Goal: Transaction & Acquisition: Book appointment/travel/reservation

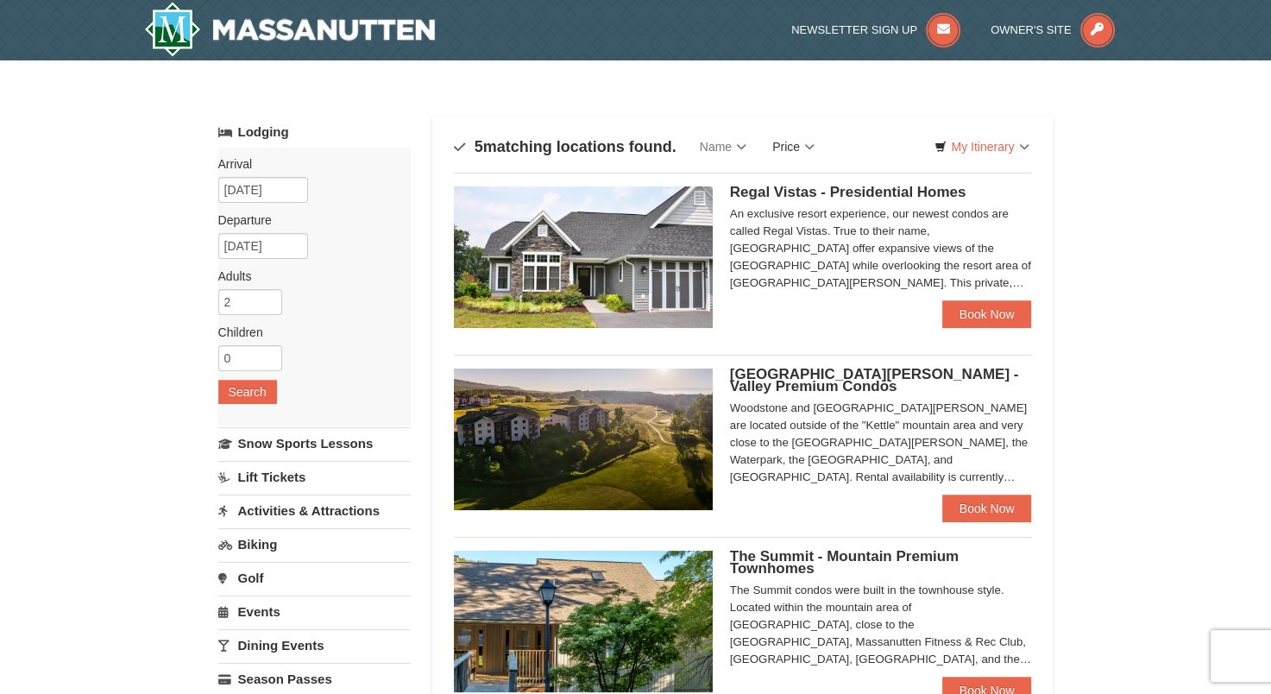
click at [797, 148] on link "Price" at bounding box center [793, 146] width 68 height 35
click at [834, 182] on link "Price (Low to High)" at bounding box center [829, 182] width 138 height 22
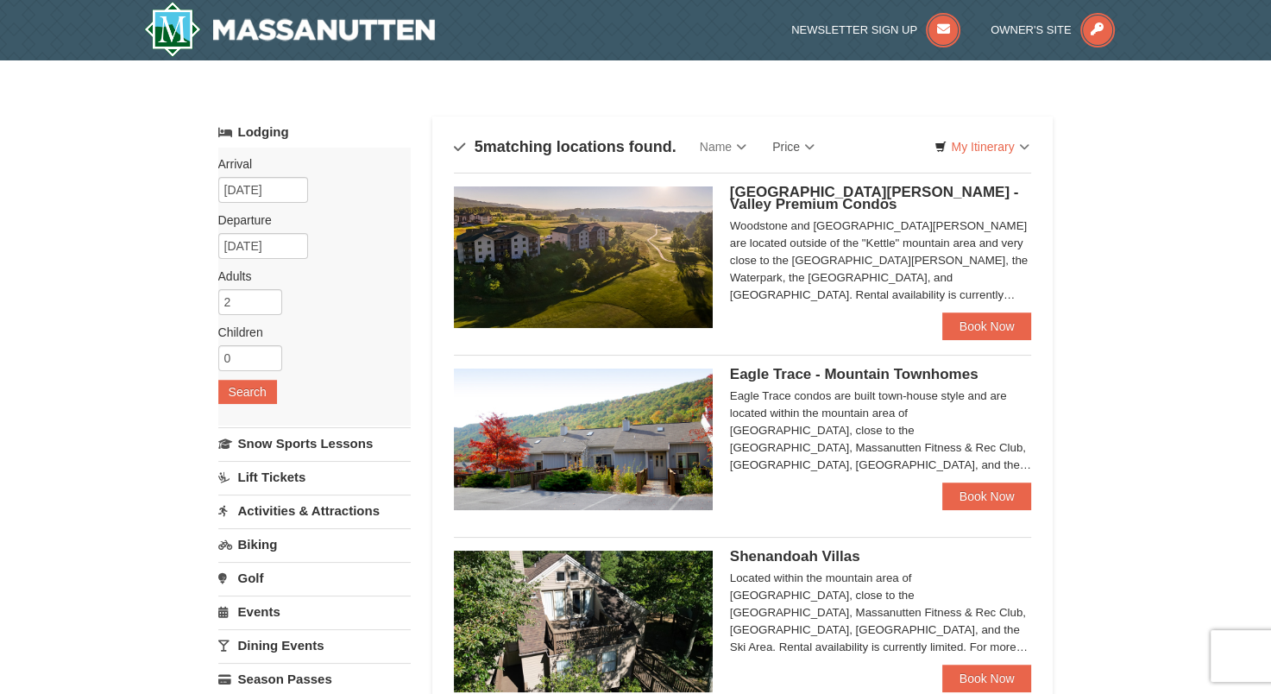
click at [643, 283] on img at bounding box center [583, 257] width 259 height 142
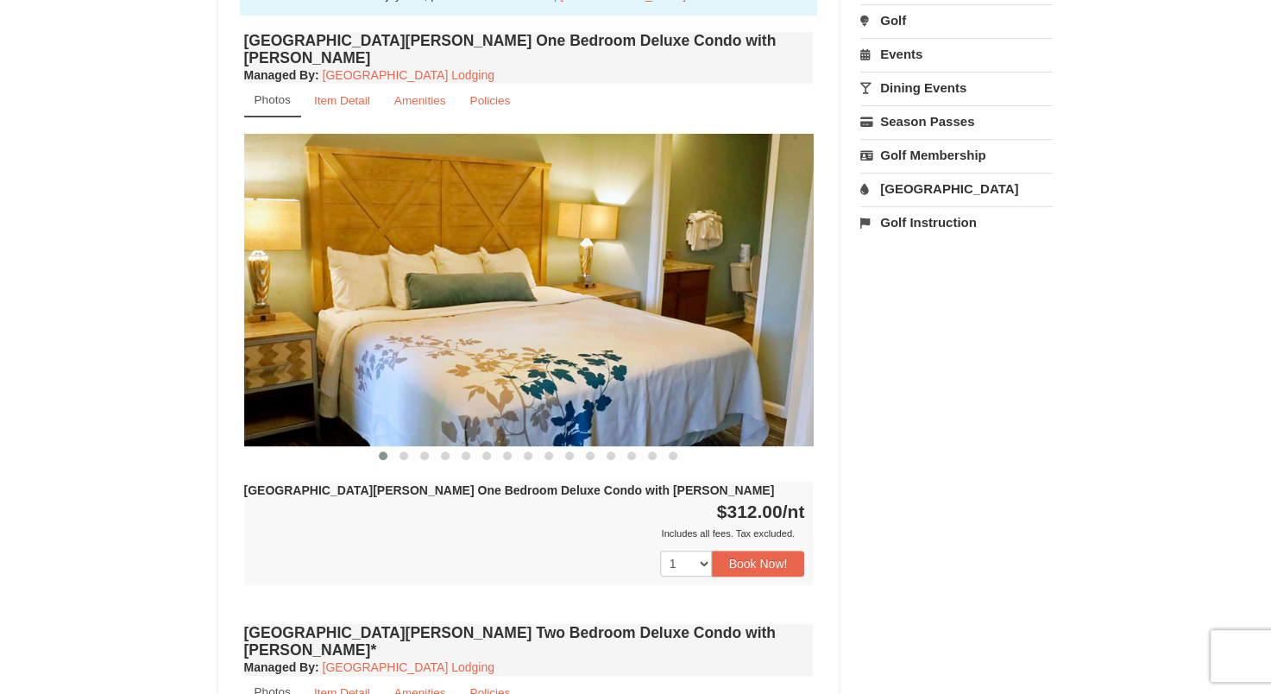
scroll to position [590, 0]
click at [404, 451] on span at bounding box center [403, 455] width 9 height 9
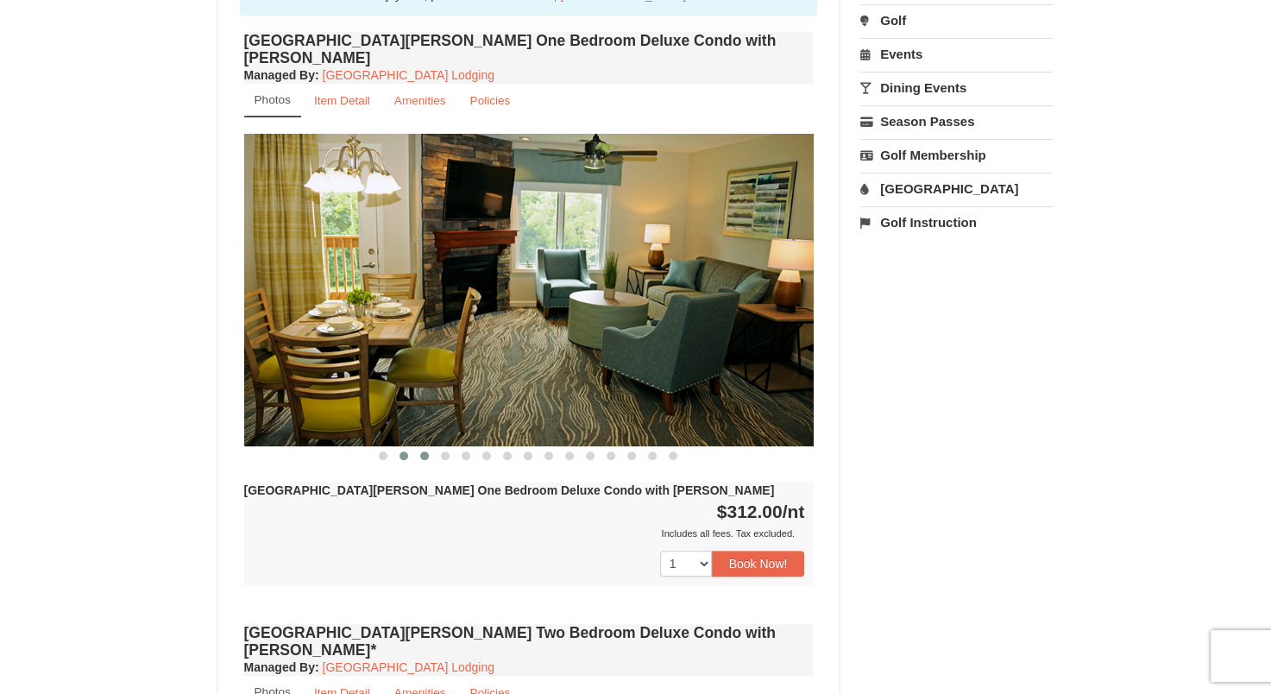
click at [421, 451] on span at bounding box center [424, 455] width 9 height 9
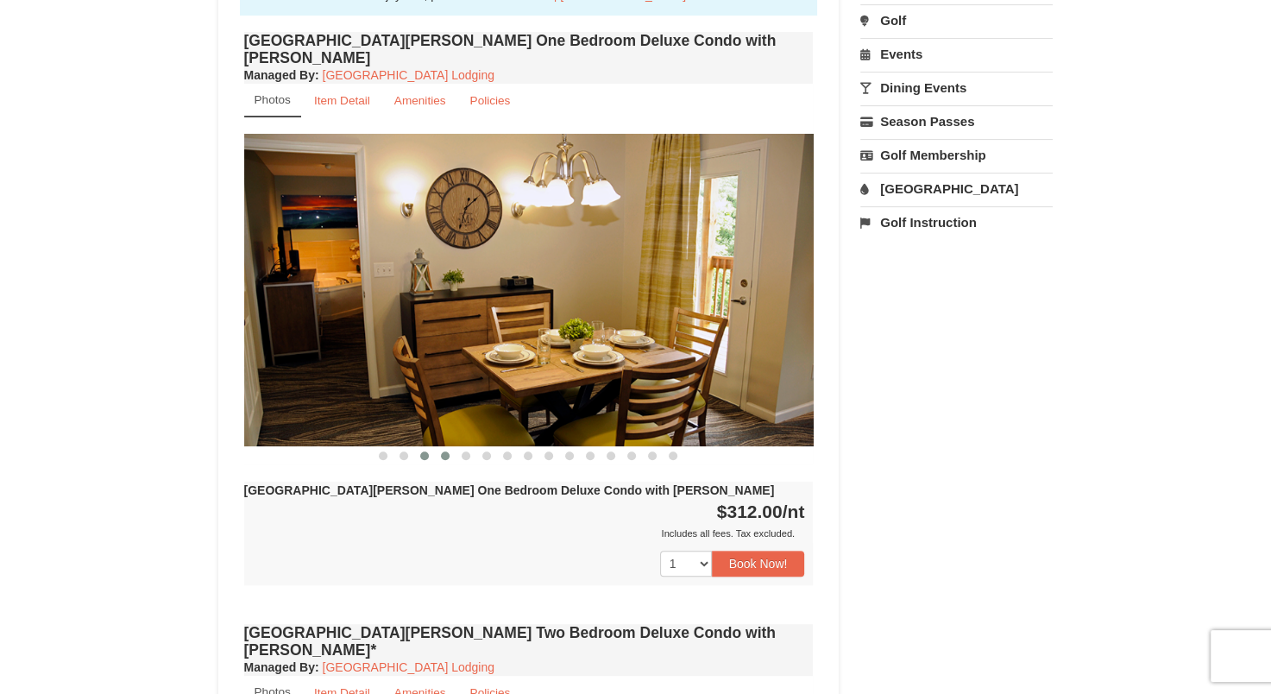
click at [452, 447] on button at bounding box center [445, 455] width 21 height 17
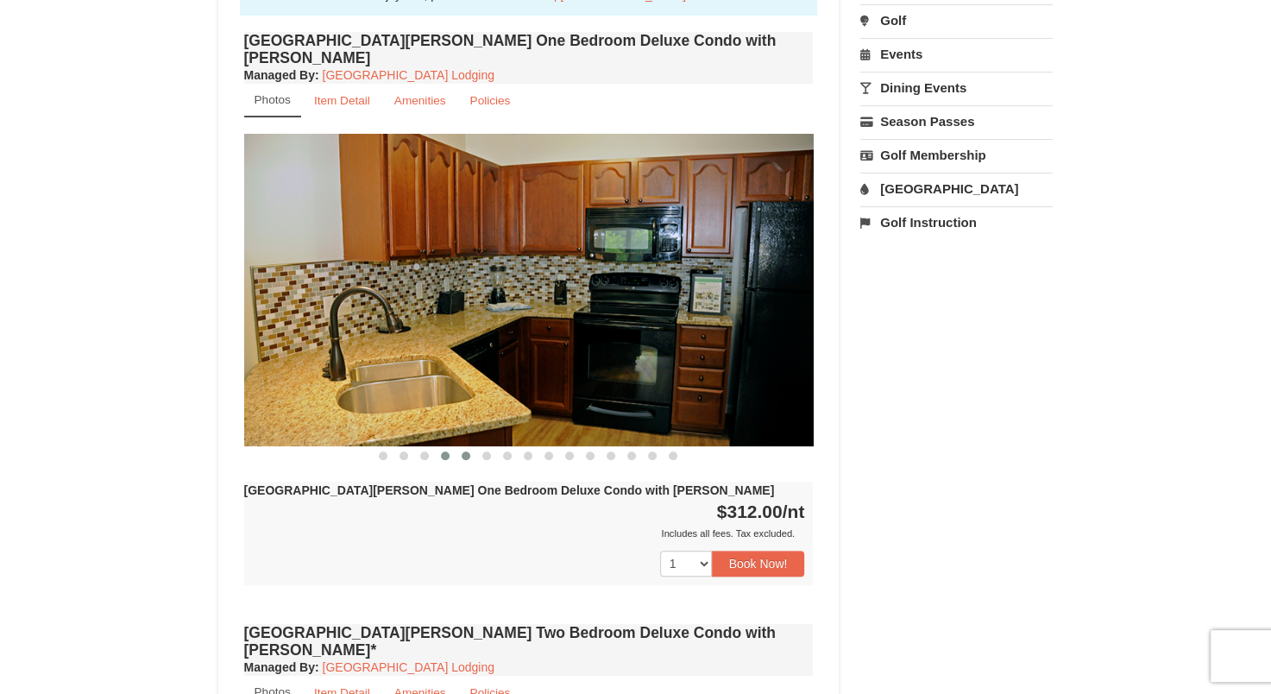
click at [462, 451] on span at bounding box center [466, 455] width 9 height 9
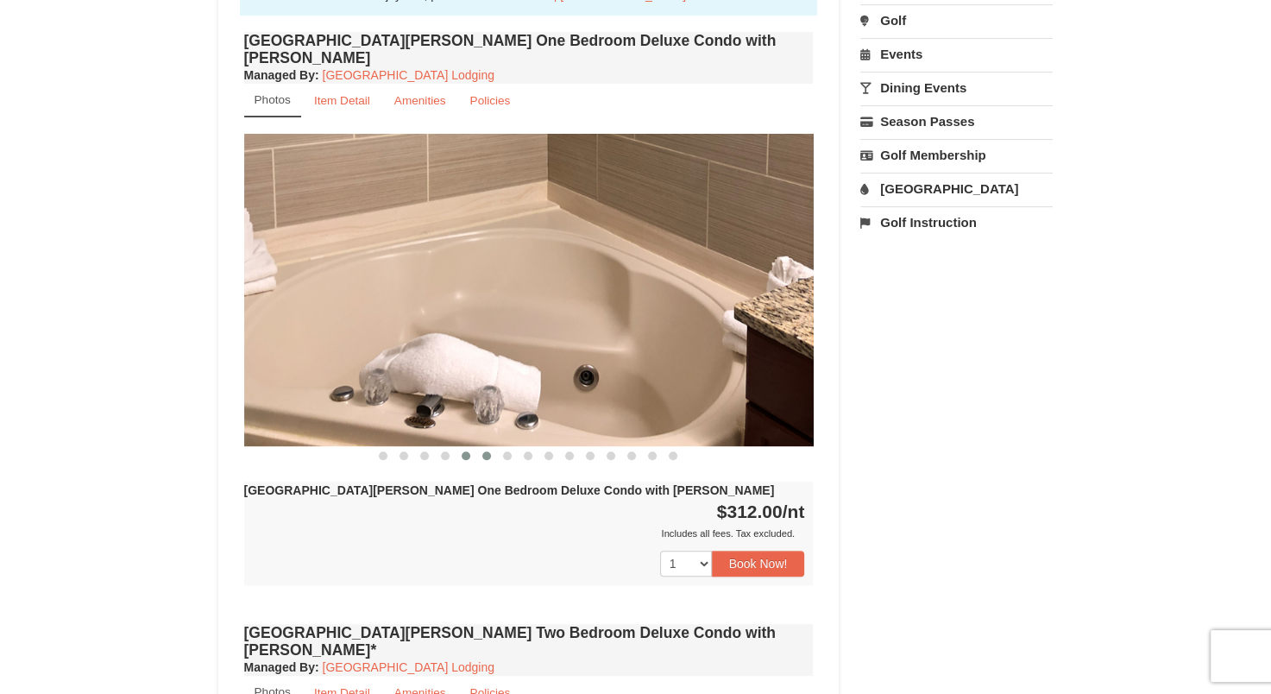
click at [486, 451] on span at bounding box center [486, 455] width 9 height 9
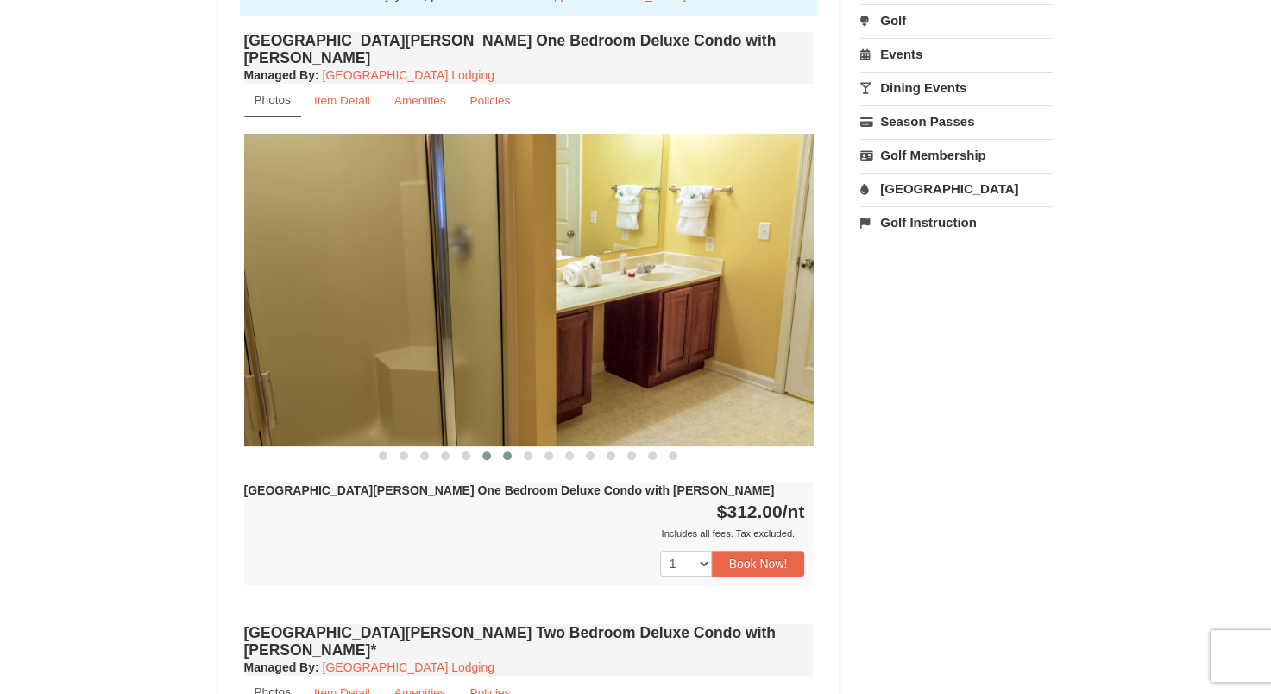
click at [511, 451] on span at bounding box center [507, 455] width 9 height 9
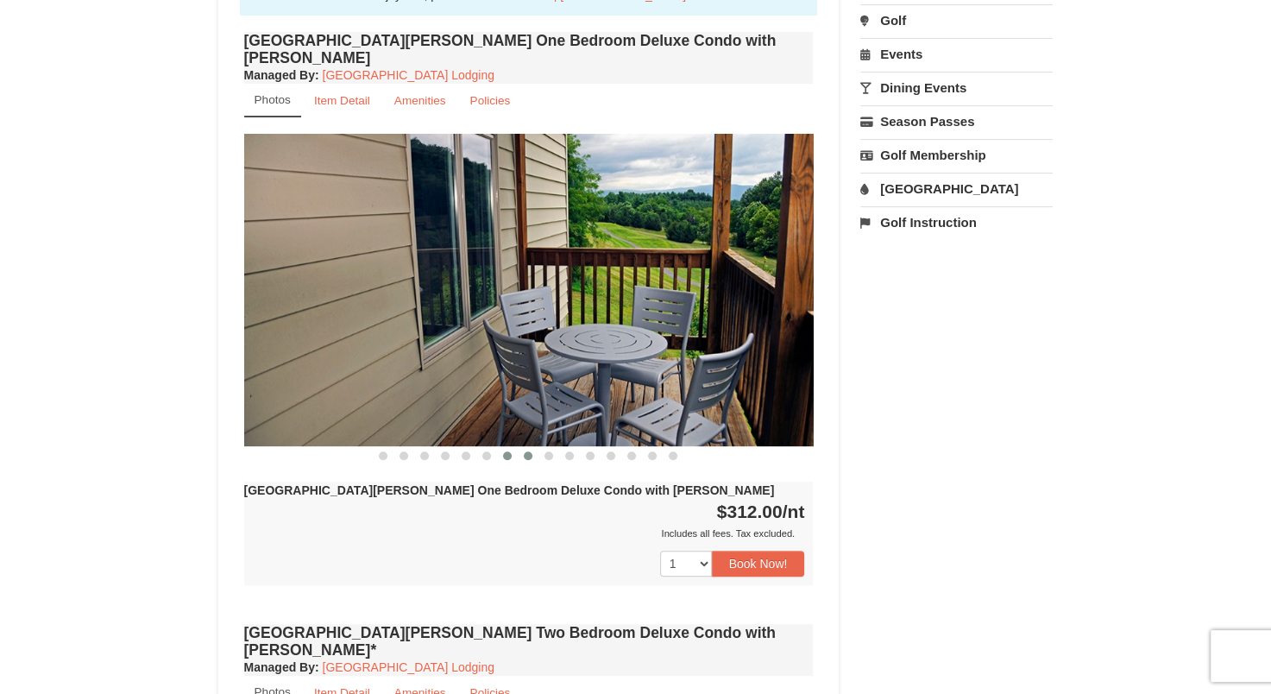
click at [528, 451] on span at bounding box center [528, 455] width 9 height 9
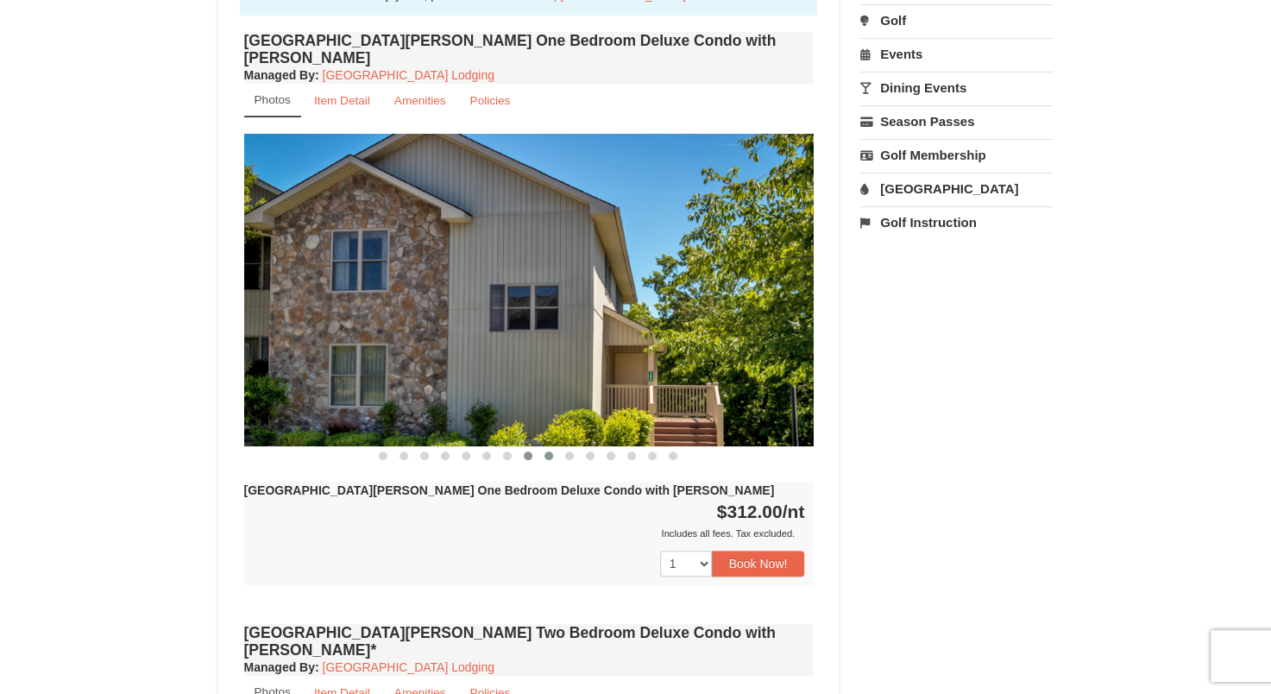
click at [548, 451] on span at bounding box center [548, 455] width 9 height 9
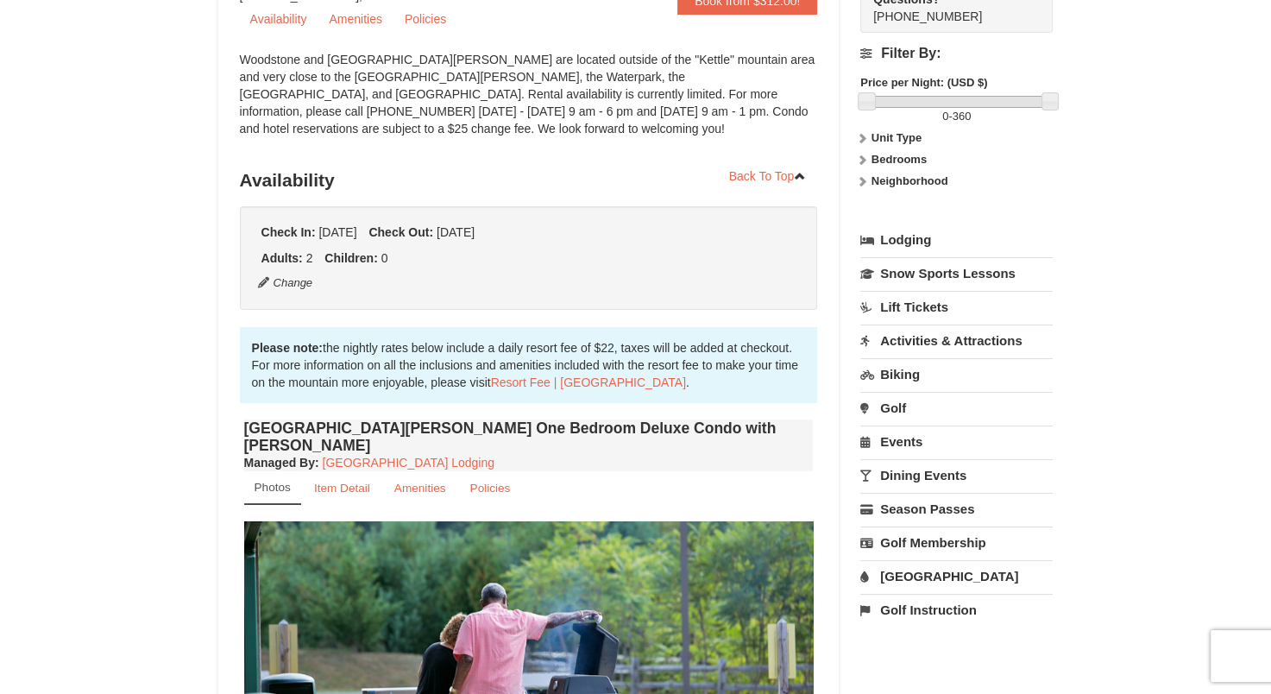
scroll to position [0, 0]
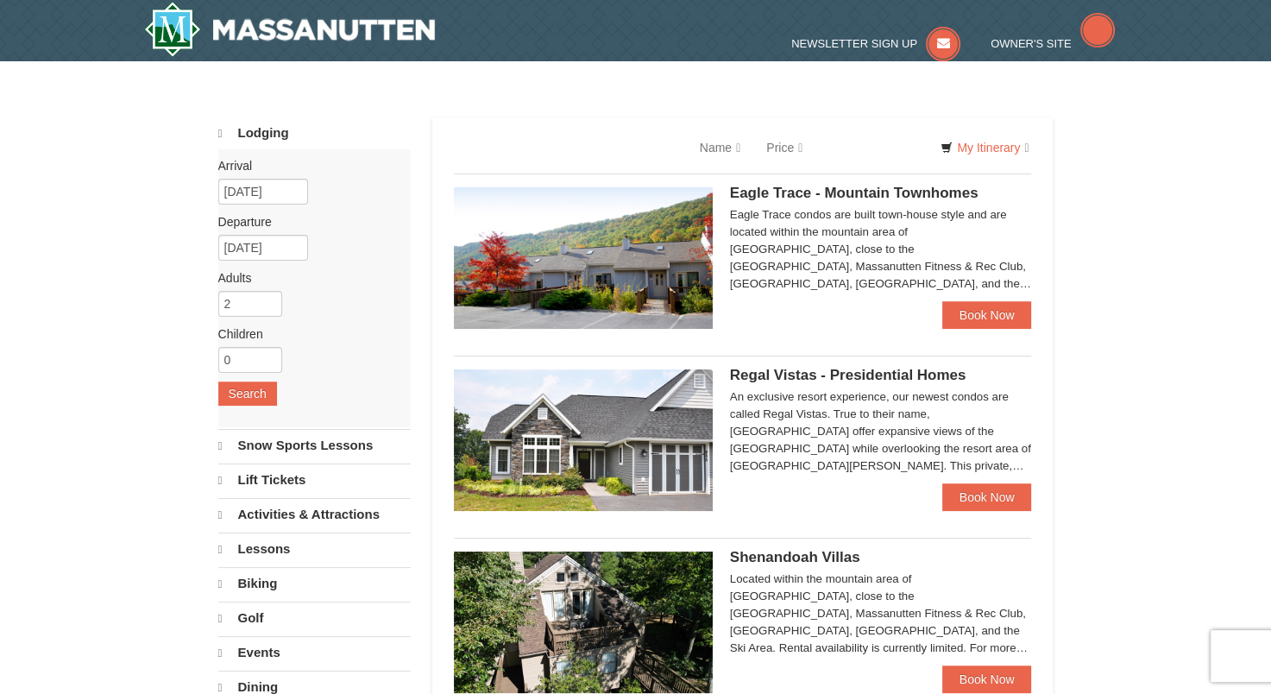
select select "9"
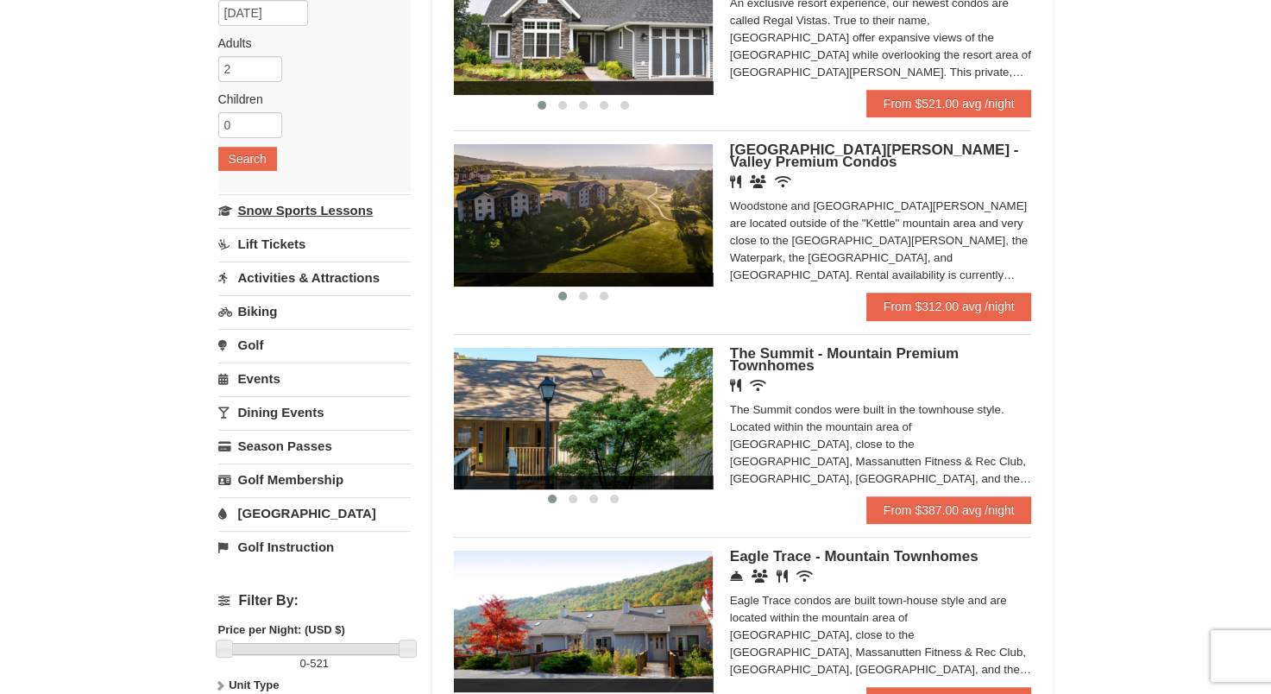
scroll to position [235, 0]
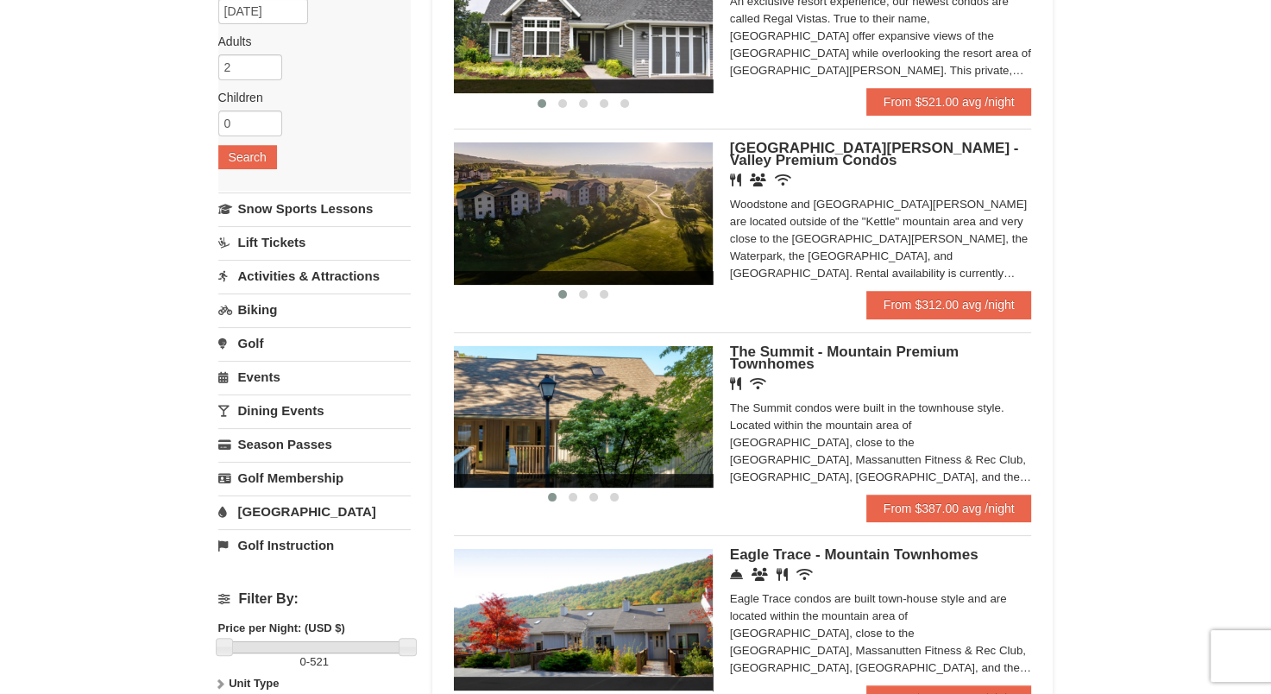
click at [334, 269] on link "Activities & Attractions" at bounding box center [314, 276] width 192 height 32
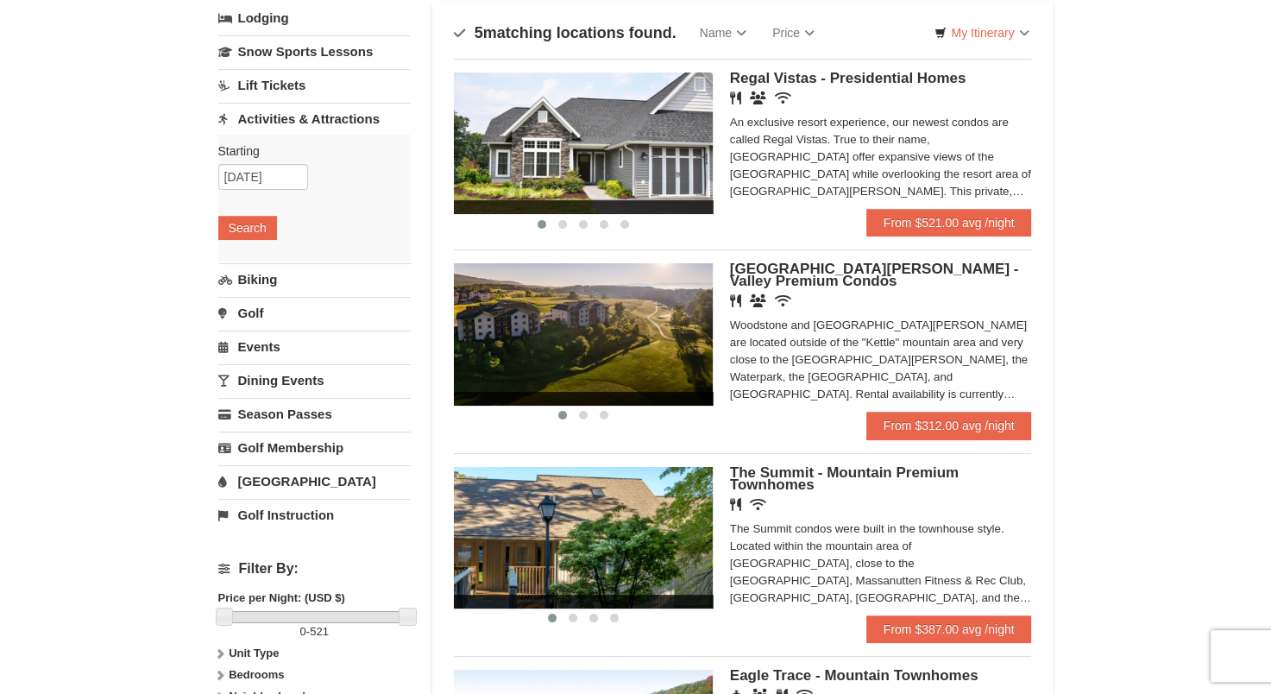
scroll to position [93, 0]
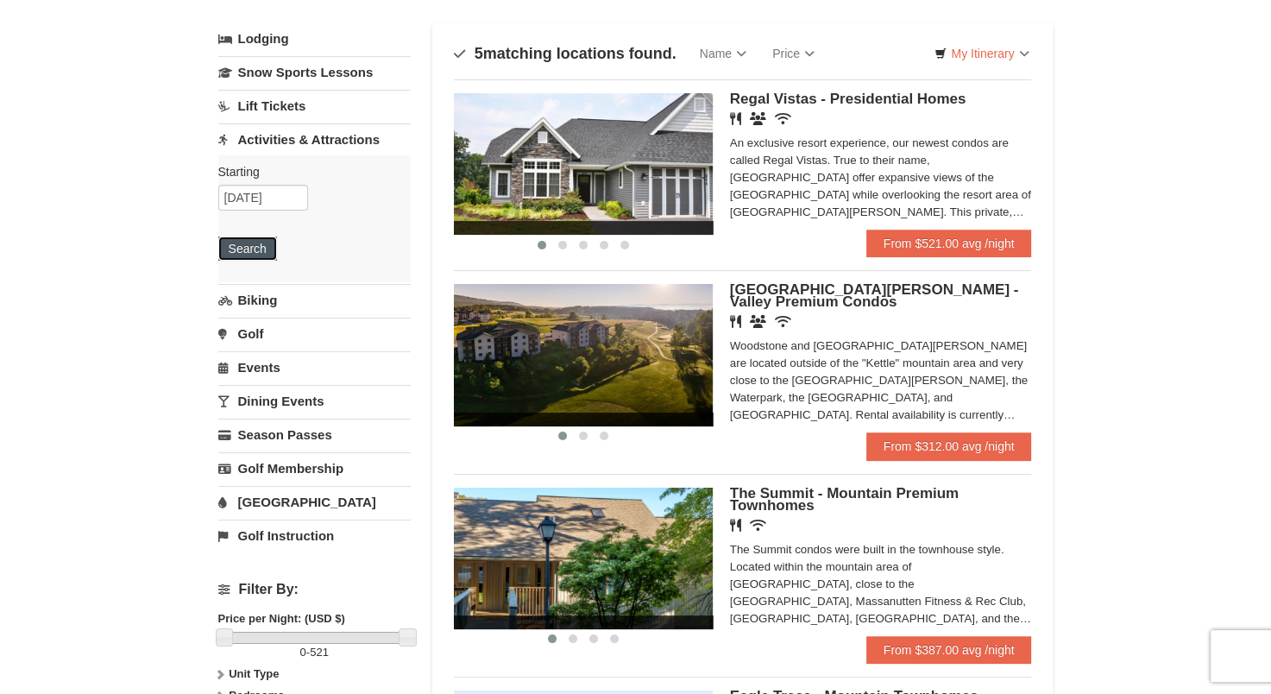
click at [254, 253] on button "Search" at bounding box center [247, 248] width 59 height 24
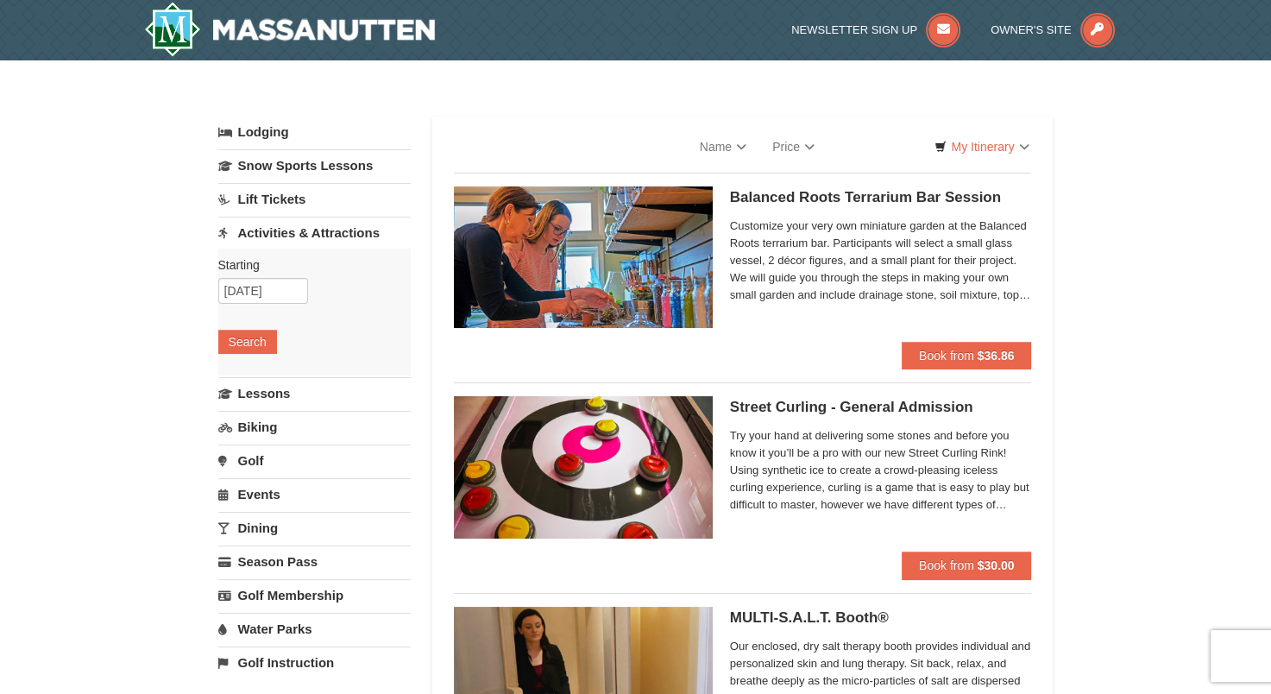
select select "9"
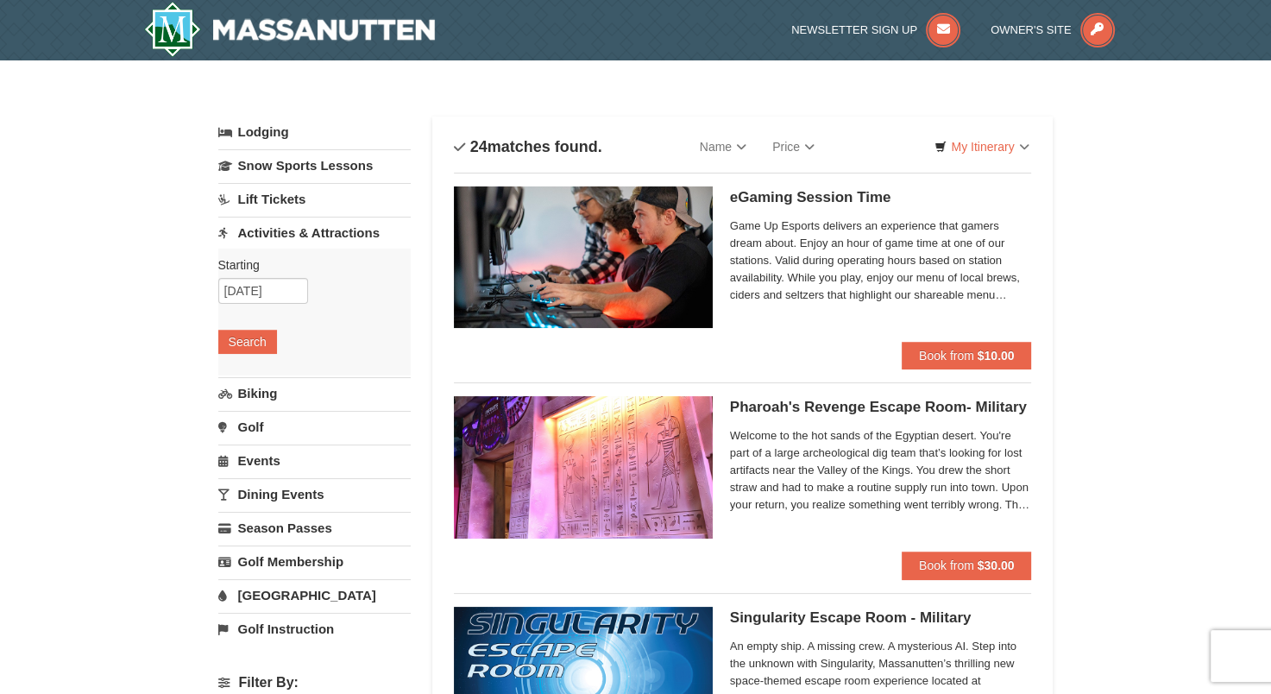
click at [293, 193] on link "Lift Tickets" at bounding box center [314, 199] width 192 height 32
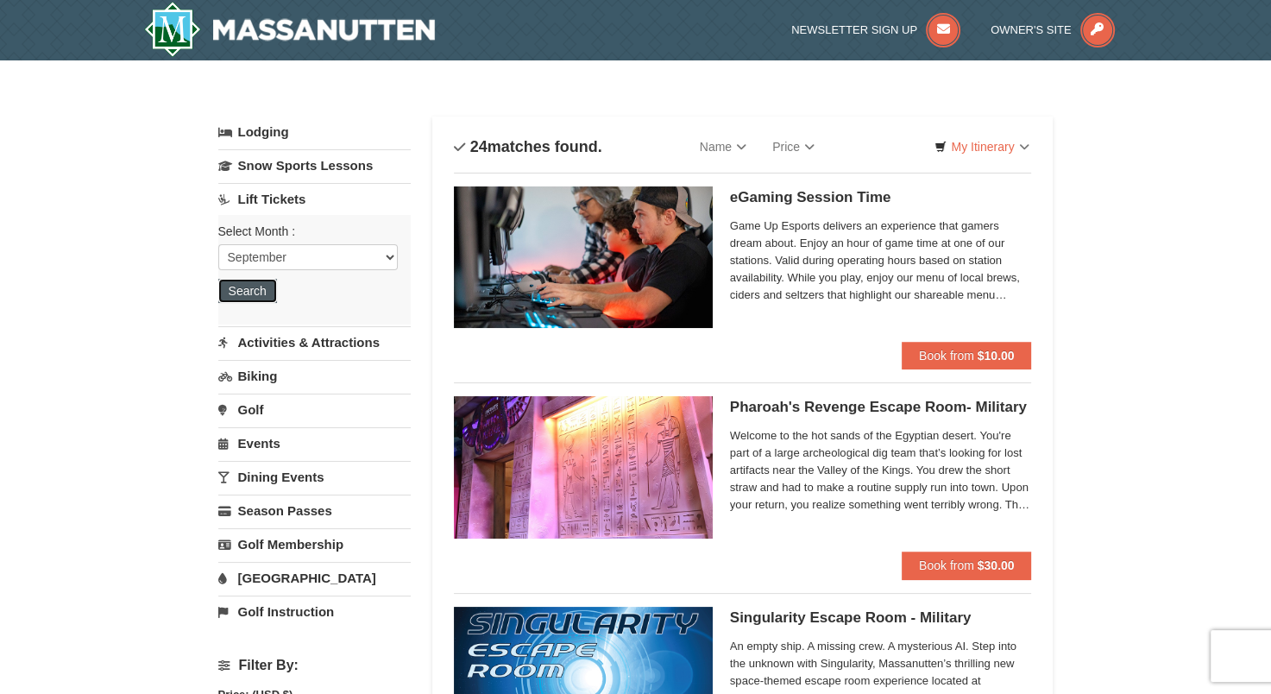
click at [260, 286] on button "Search" at bounding box center [247, 291] width 59 height 24
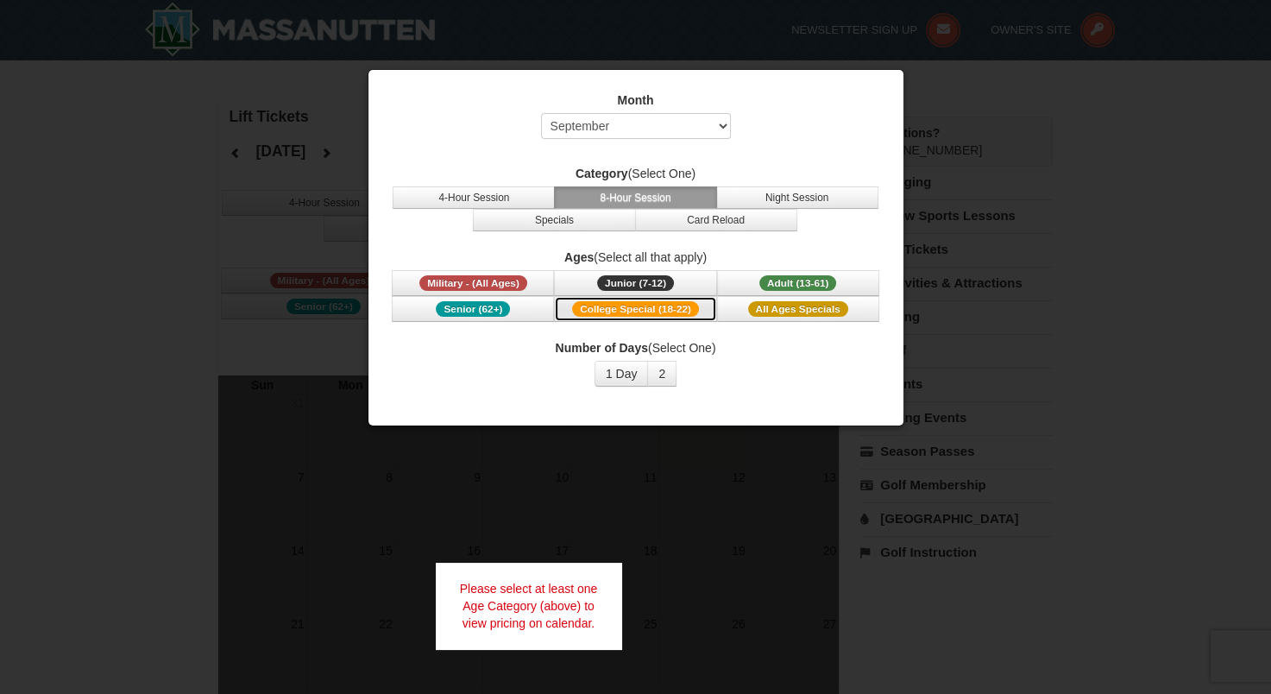
click at [649, 309] on span "College Special (18-22)" at bounding box center [635, 309] width 127 height 16
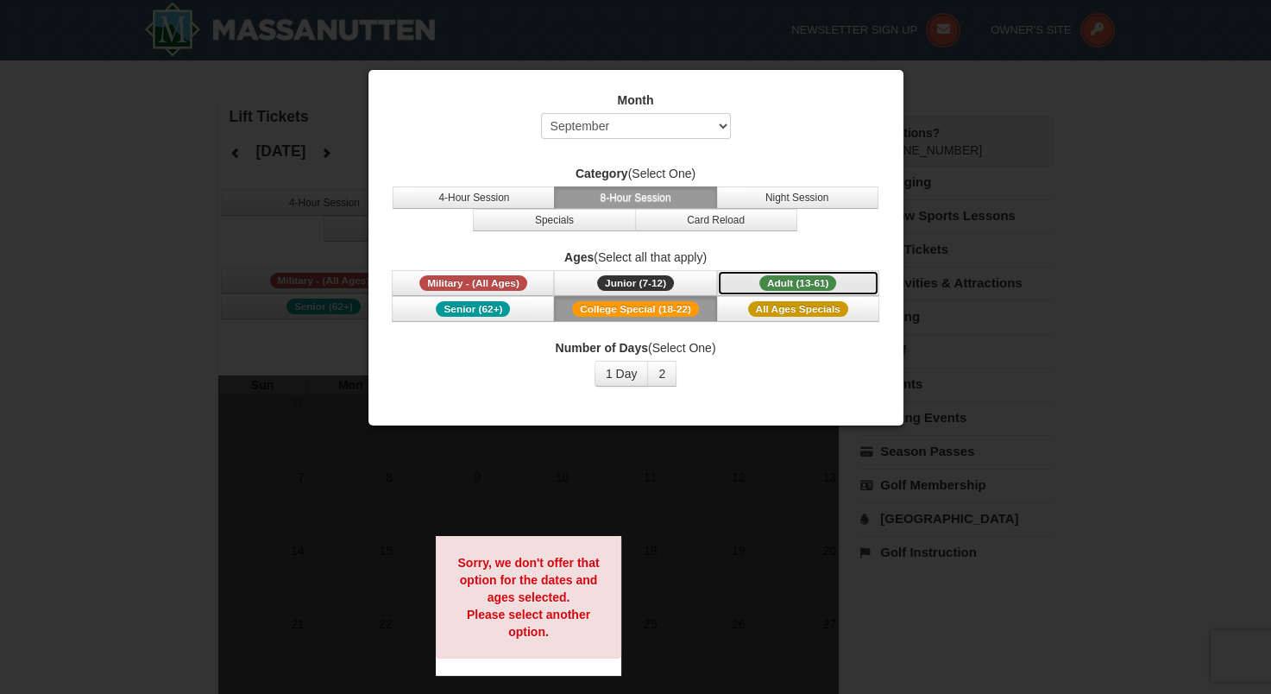
click at [772, 276] on span "Adult (13-61)" at bounding box center [798, 283] width 78 height 16
click at [506, 191] on button "4-Hour Session" at bounding box center [474, 197] width 162 height 22
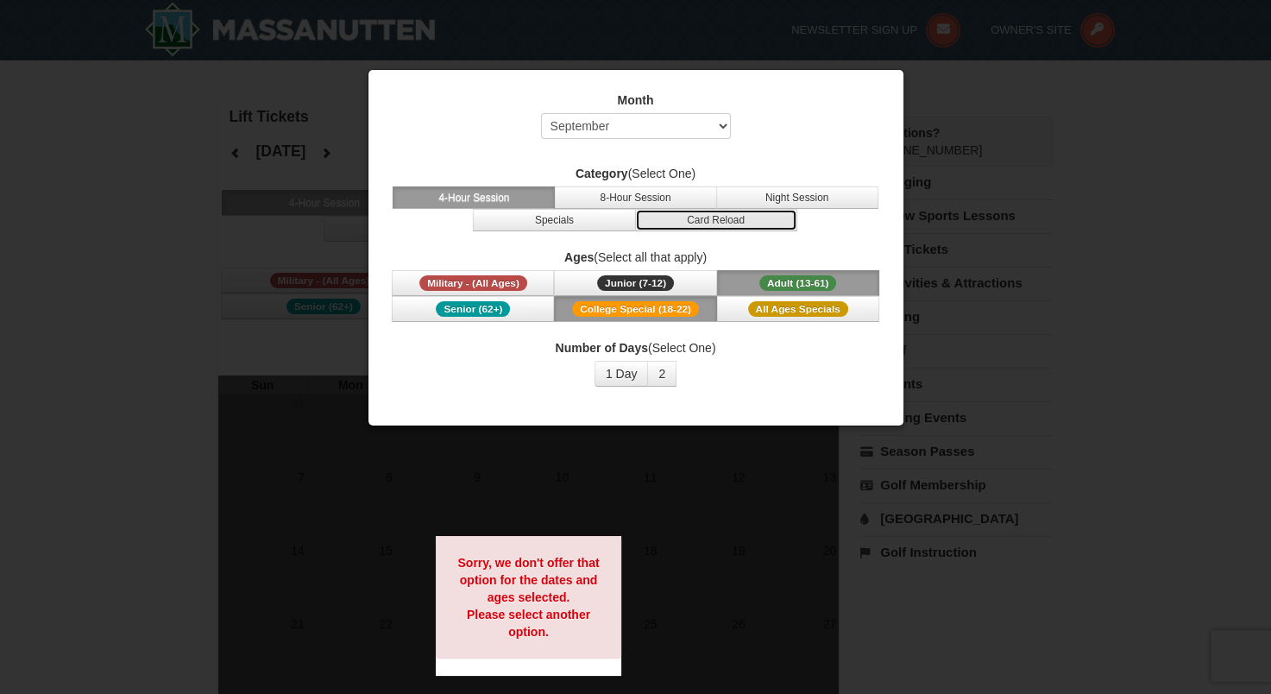
click at [777, 215] on button "Card Reload" at bounding box center [716, 220] width 162 height 22
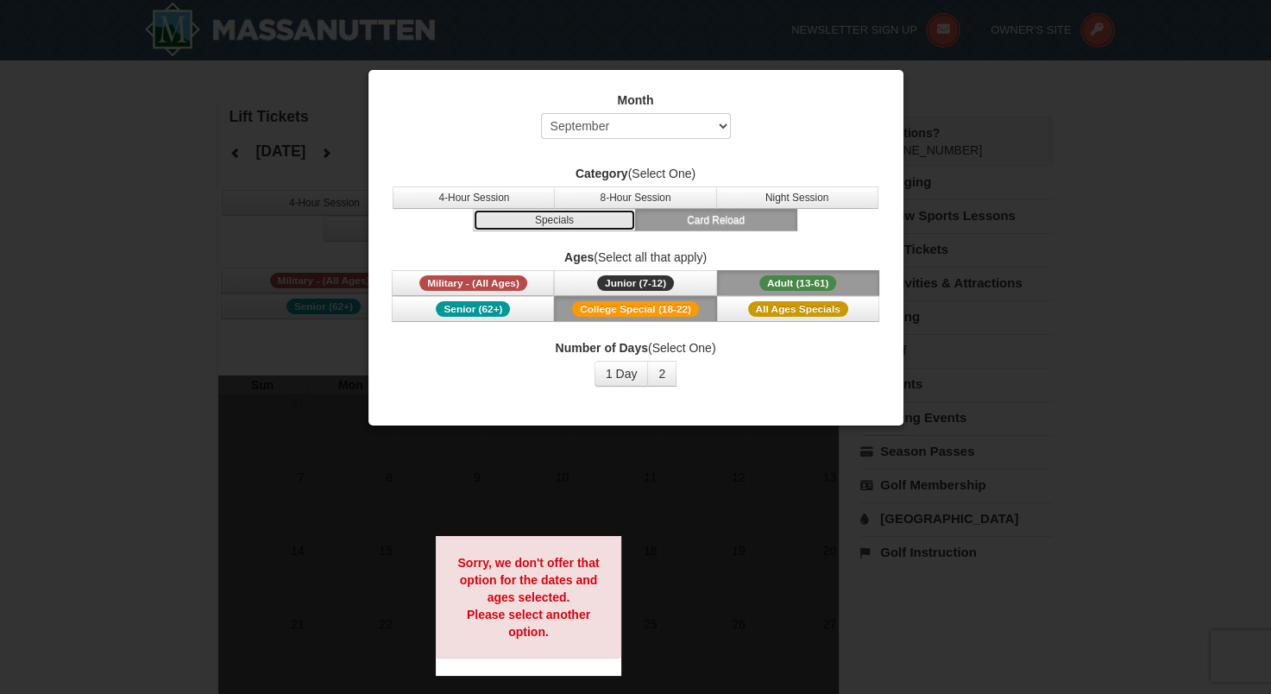
click at [559, 210] on button "Specials" at bounding box center [554, 220] width 162 height 22
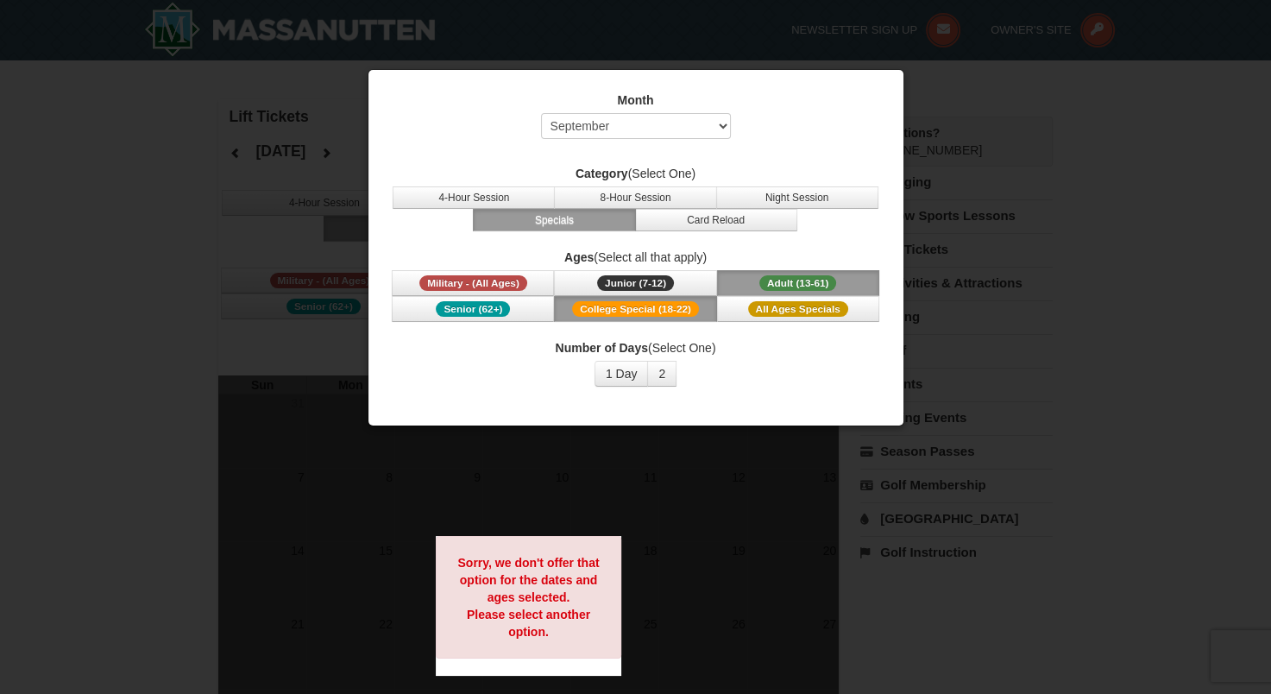
click at [104, 280] on div at bounding box center [635, 347] width 1271 height 694
click at [657, 120] on select "Select September October November December January February March April May Jun…" at bounding box center [636, 126] width 190 height 26
click at [541, 113] on select "Select September October November December January February March April May Jun…" at bounding box center [636, 126] width 190 height 26
click at [767, 273] on button "Adult (13-61) (13 - 61)" at bounding box center [798, 283] width 162 height 26
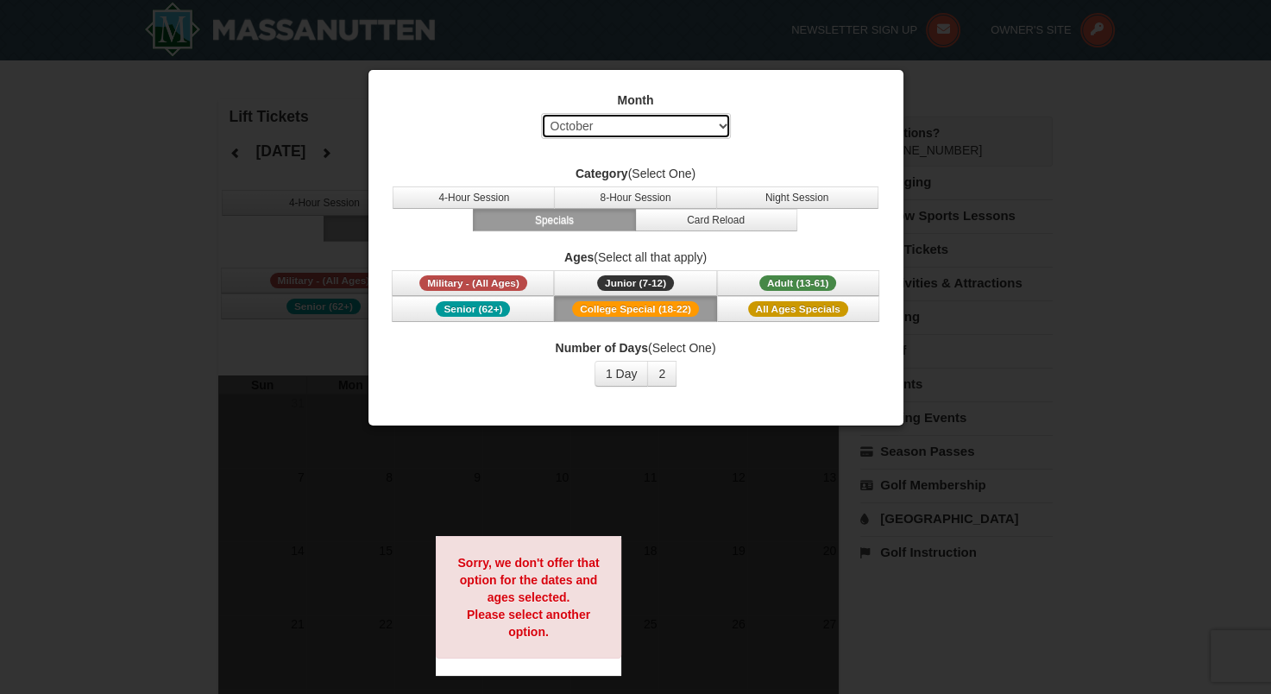
click at [695, 120] on select "Select September October November December January February March April May Jun…" at bounding box center [636, 126] width 190 height 26
select select "12"
click at [541, 113] on select "Select September October November December January February March April May Jun…" at bounding box center [636, 126] width 190 height 26
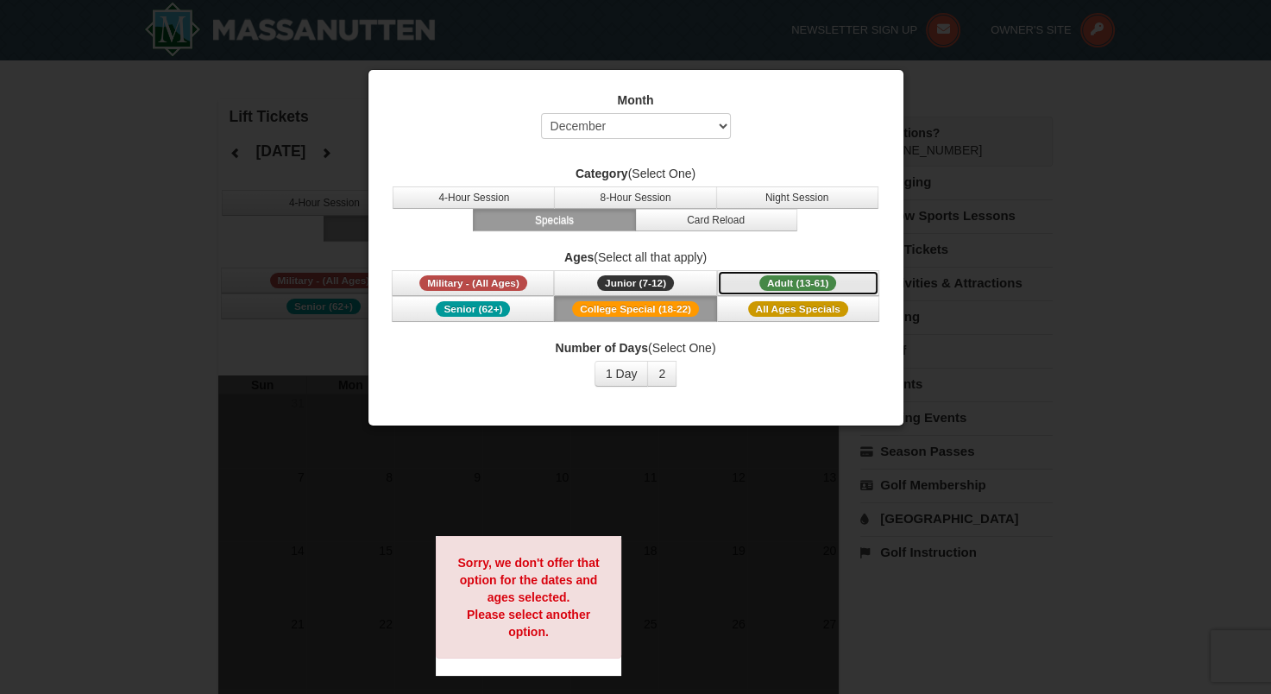
click at [758, 286] on button "Adult (13-61) (13 - 61)" at bounding box center [798, 283] width 162 height 26
click at [629, 196] on button "8-Hour Session" at bounding box center [635, 197] width 162 height 22
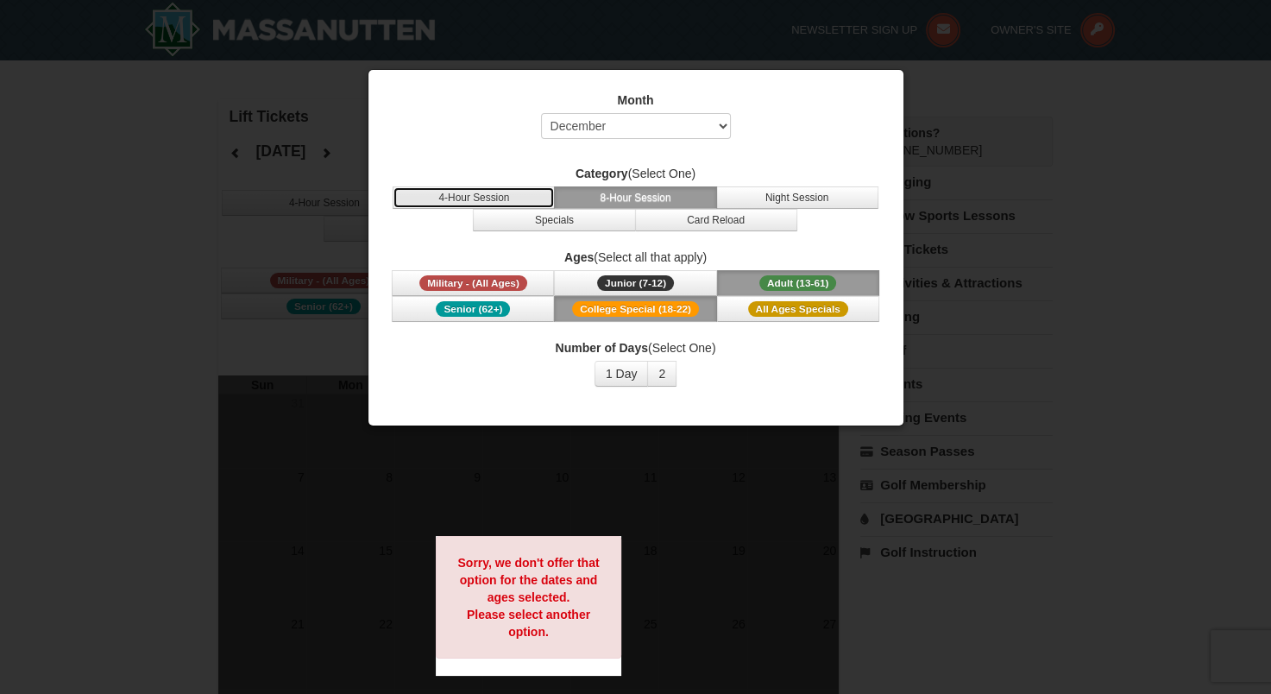
click at [497, 192] on button "4-Hour Session" at bounding box center [474, 197] width 162 height 22
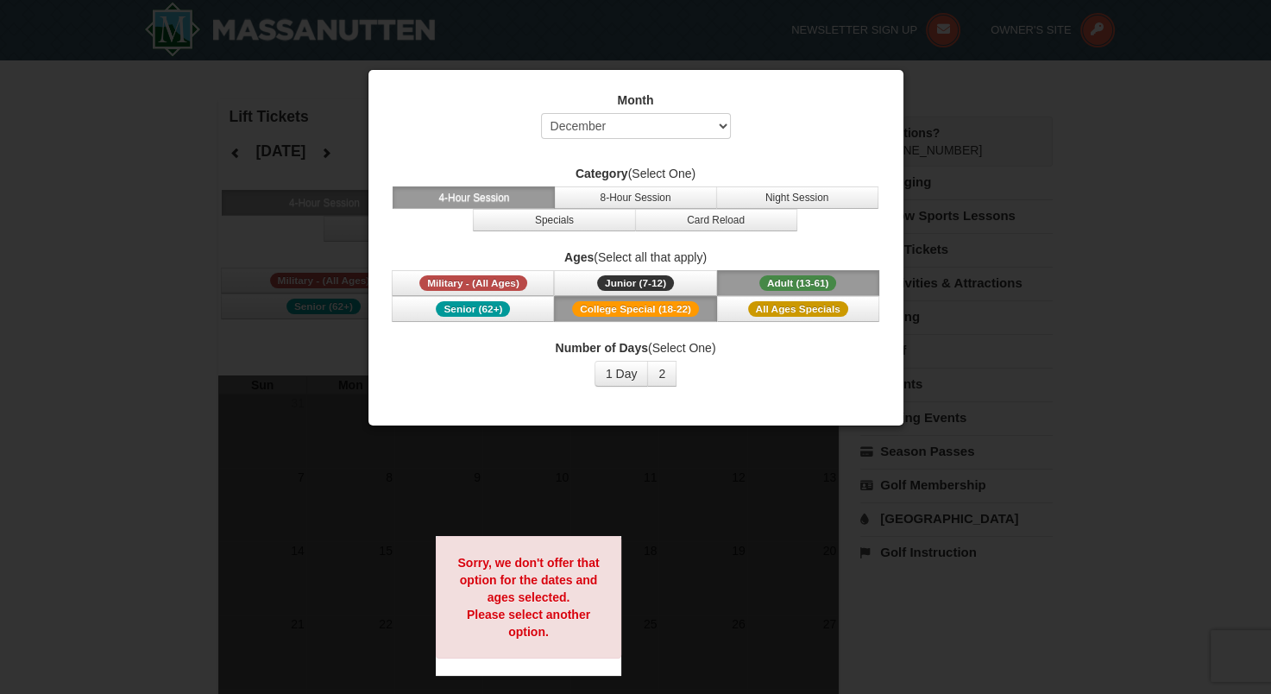
click at [111, 266] on div at bounding box center [635, 347] width 1271 height 694
click at [620, 373] on button "1 Day" at bounding box center [621, 374] width 54 height 26
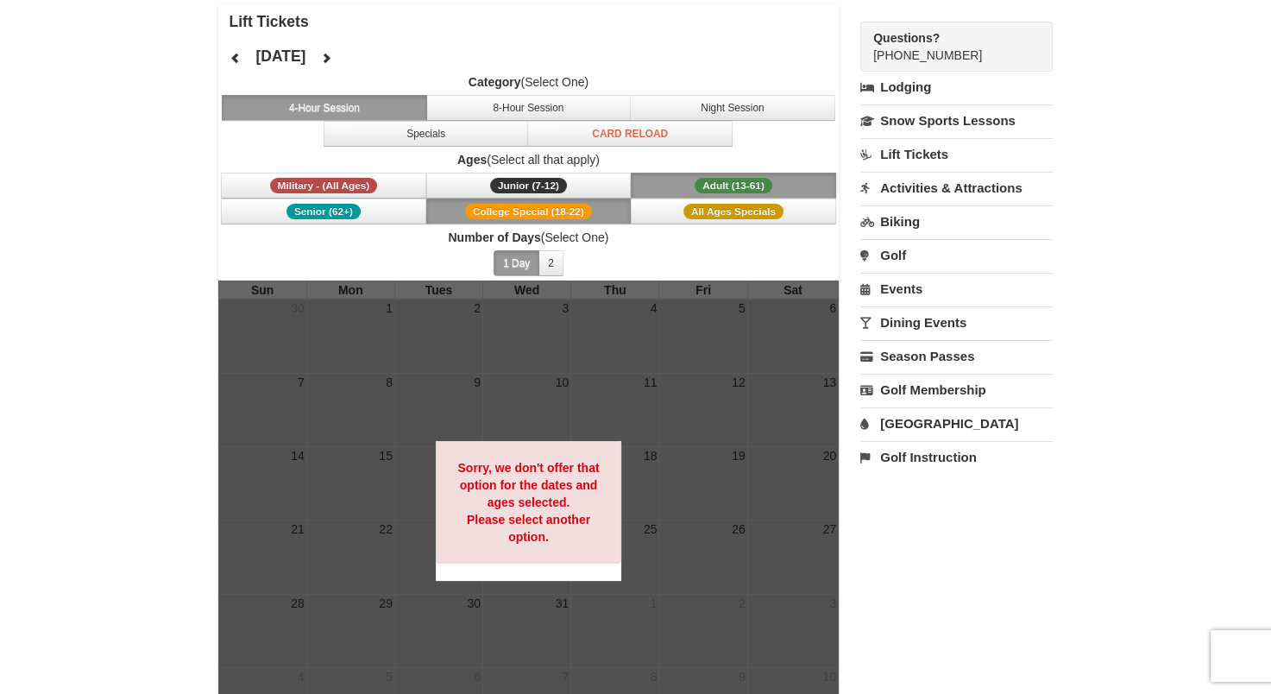
scroll to position [97, 0]
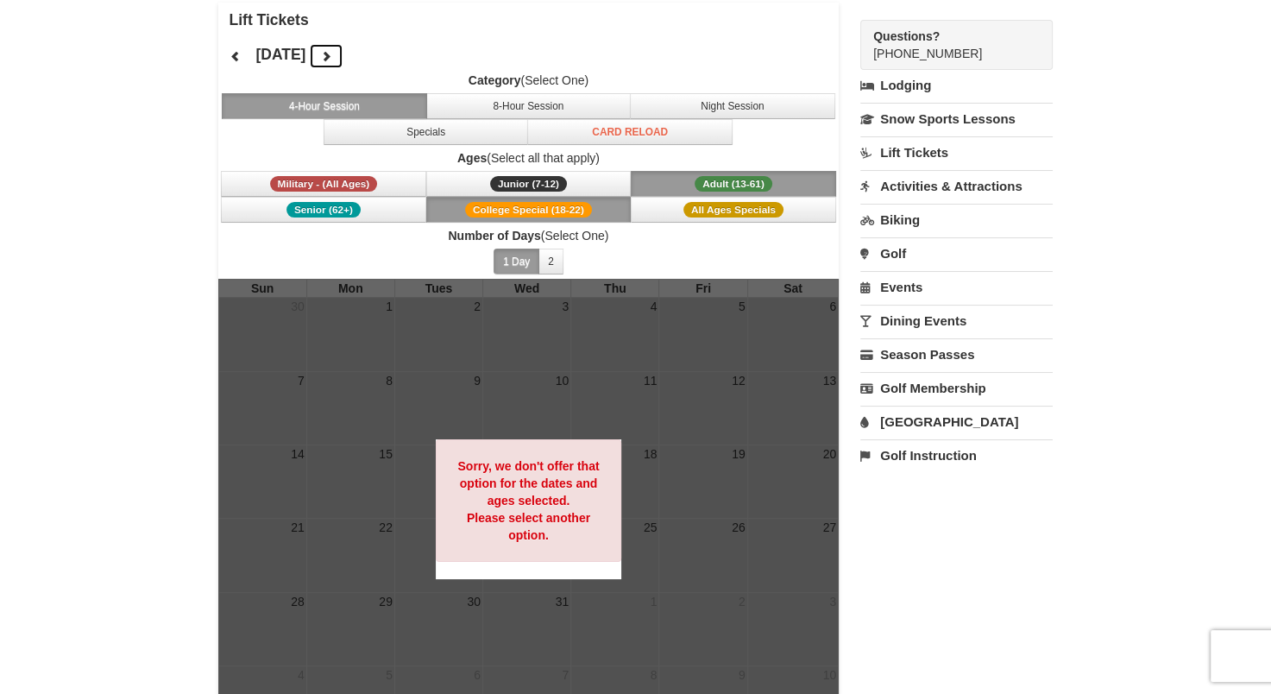
click at [332, 56] on icon at bounding box center [326, 56] width 12 height 12
click at [343, 55] on button at bounding box center [326, 56] width 35 height 26
click at [544, 204] on span "College Special (18-22)" at bounding box center [528, 210] width 127 height 16
click at [706, 180] on span "Adult (13-61)" at bounding box center [734, 184] width 78 height 16
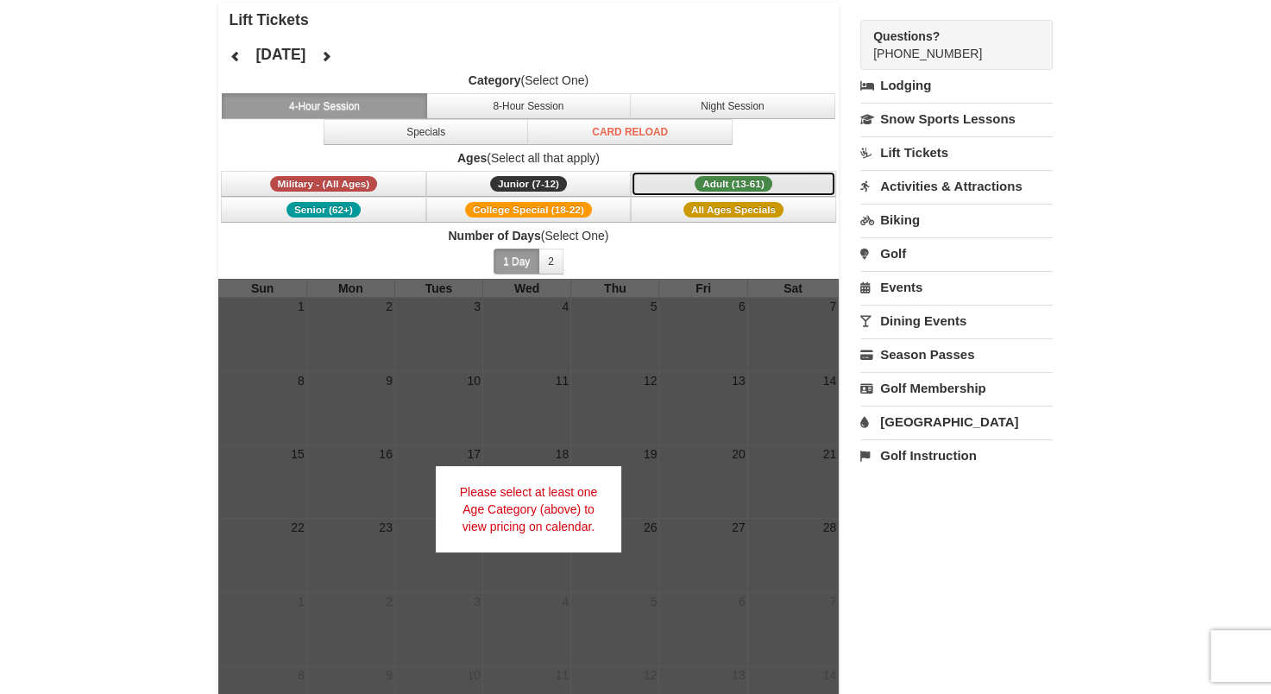
click at [773, 180] on button "Adult (13-61) (13 - 61)" at bounding box center [733, 184] width 205 height 26
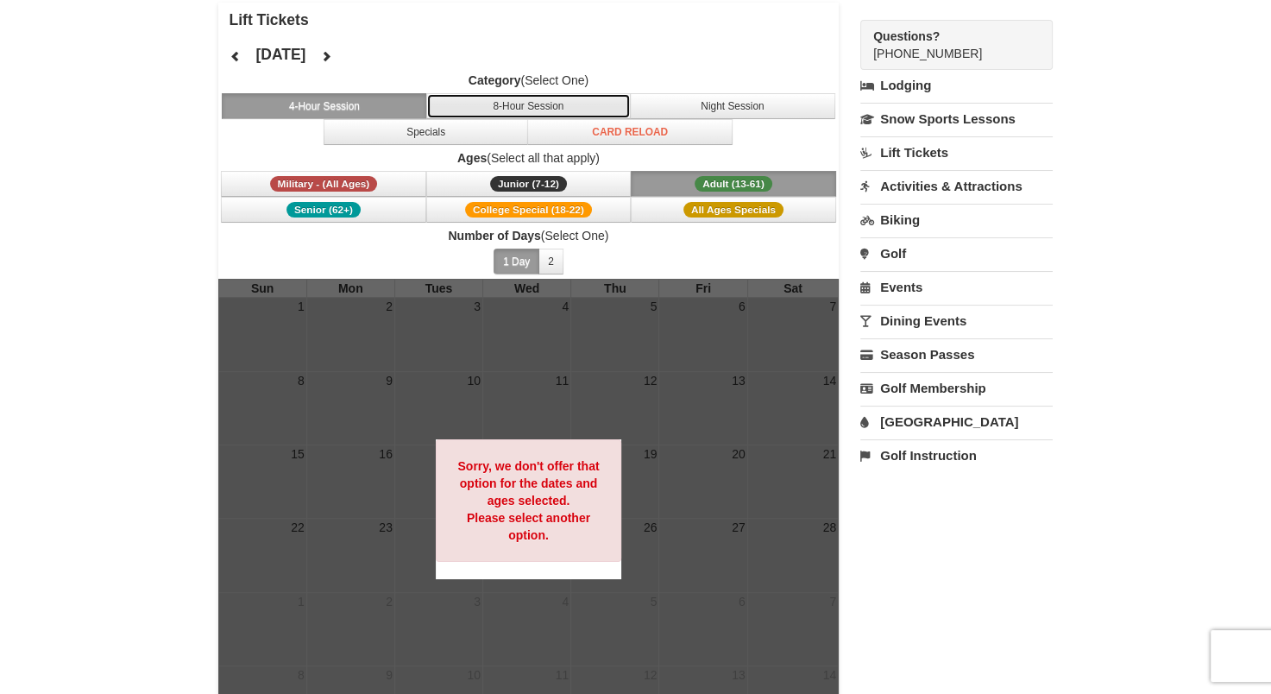
click at [511, 93] on button "8-Hour Session" at bounding box center [528, 106] width 205 height 26
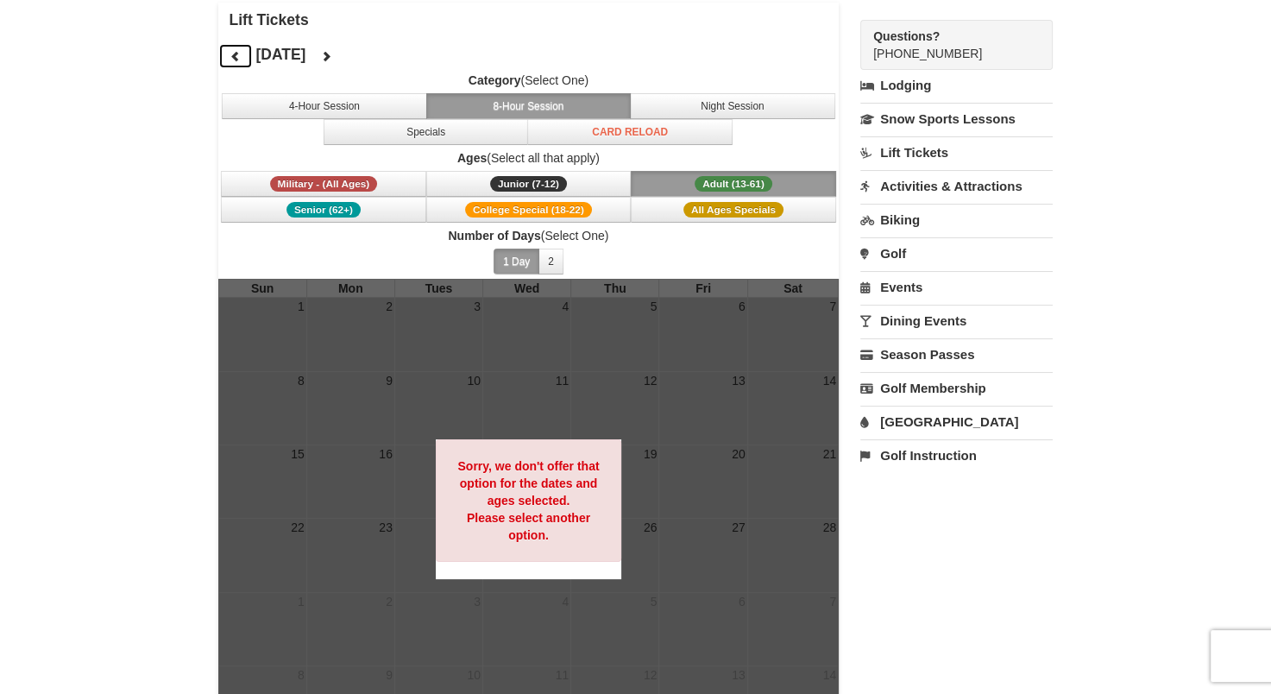
click at [242, 53] on button at bounding box center [235, 56] width 35 height 26
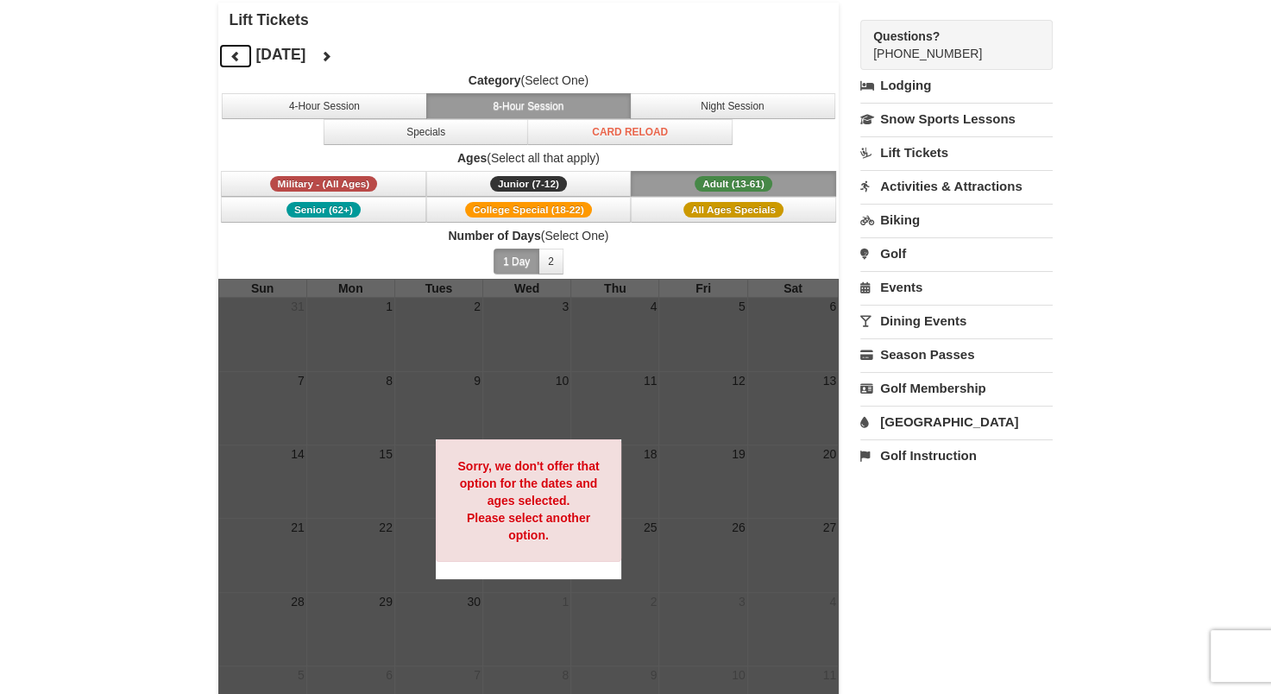
click at [242, 53] on button at bounding box center [235, 56] width 35 height 26
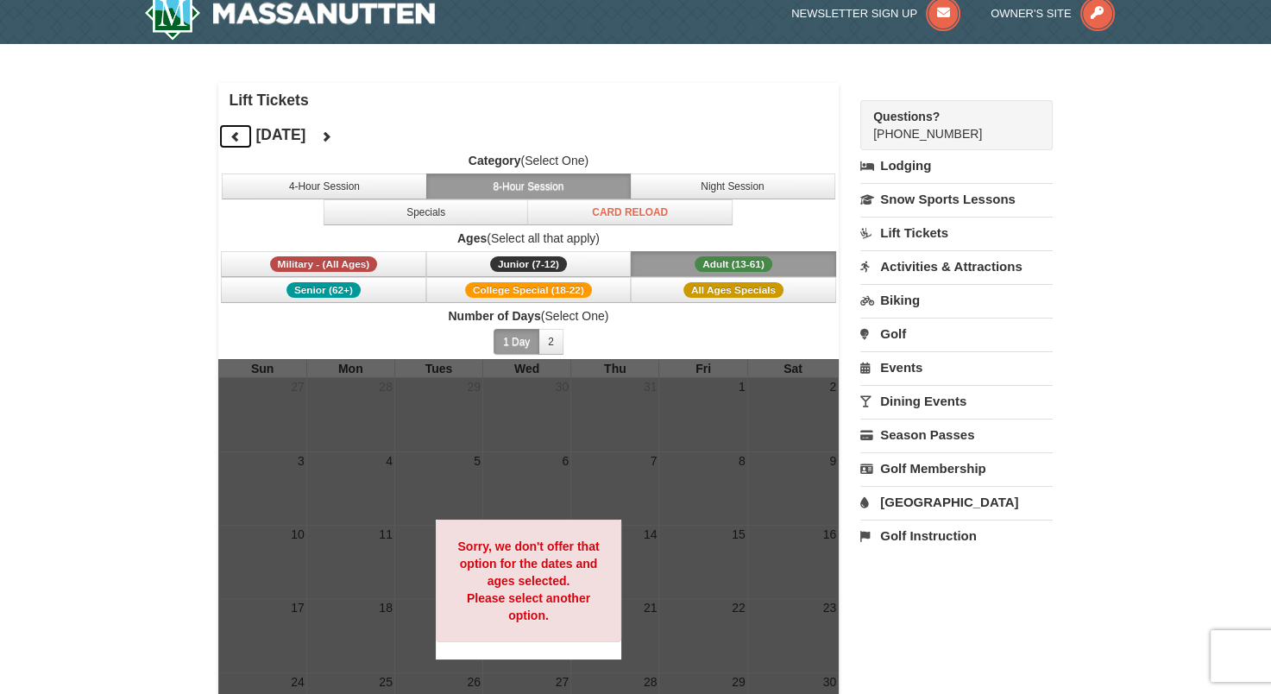
scroll to position [0, 0]
